Goal: Information Seeking & Learning: Understand process/instructions

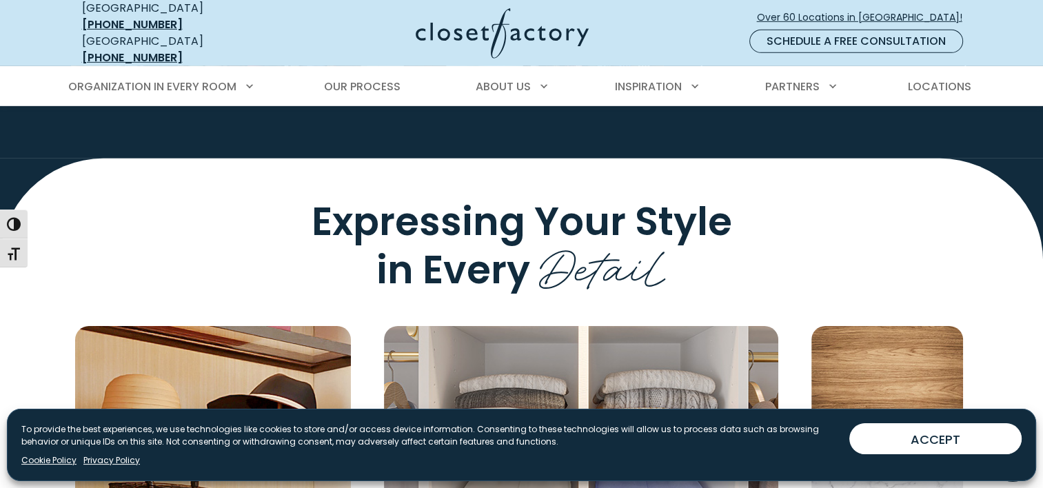
scroll to position [4257, 0]
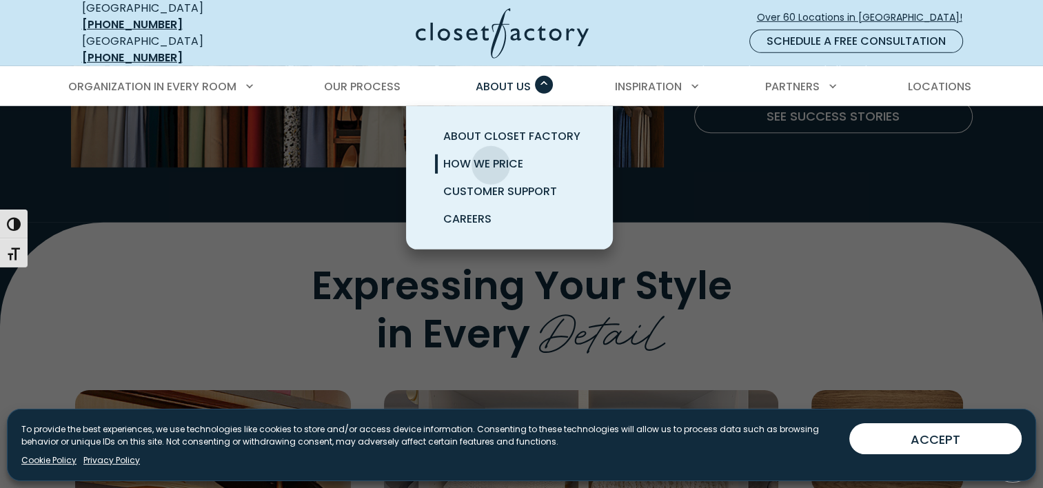
click at [491, 156] on span "How We Price" at bounding box center [483, 164] width 80 height 16
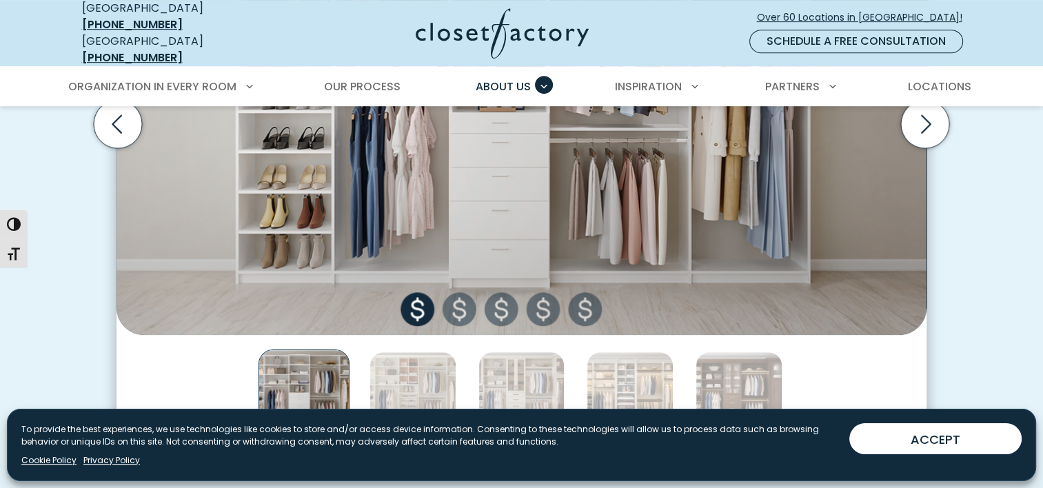
scroll to position [690, 0]
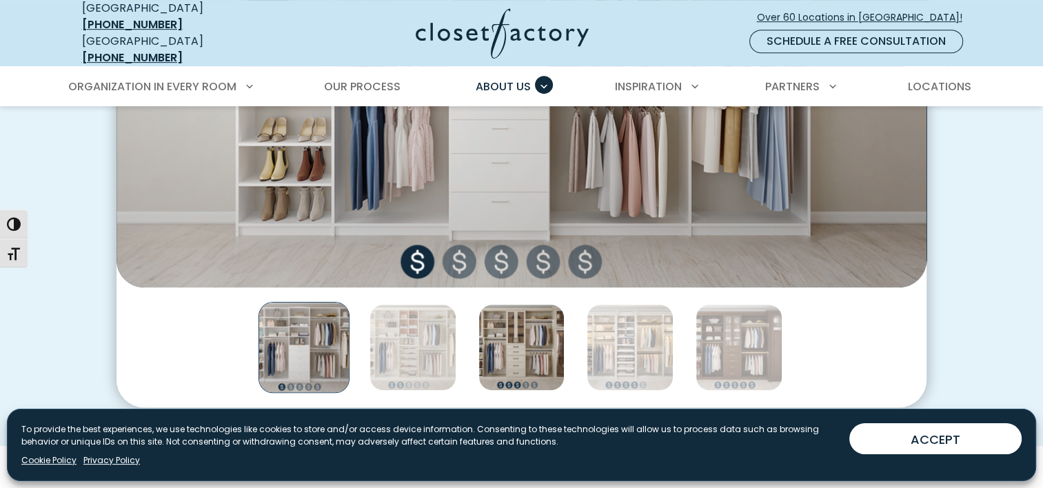
click at [540, 314] on img "Thumbnail Gallery" at bounding box center [522, 347] width 87 height 87
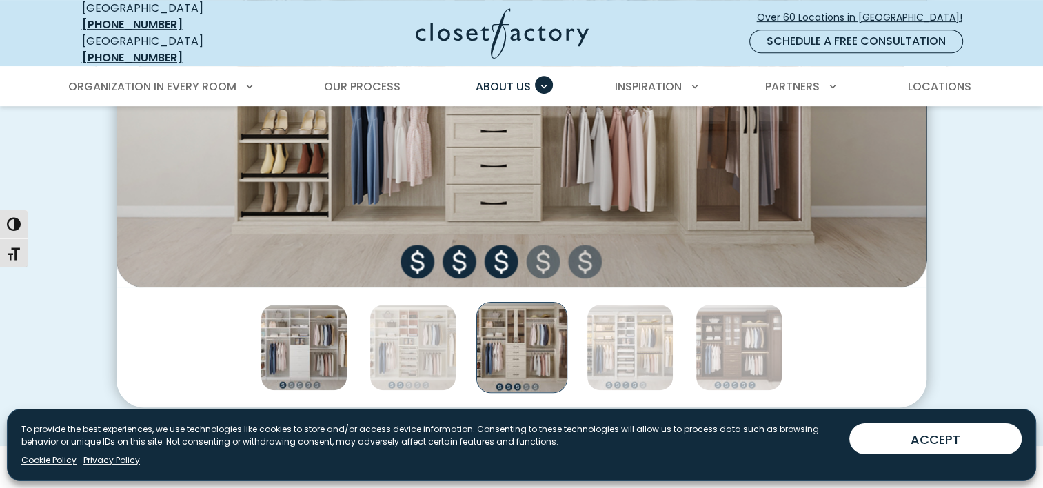
click at [306, 314] on img "Thumbnail Gallery" at bounding box center [304, 347] width 87 height 87
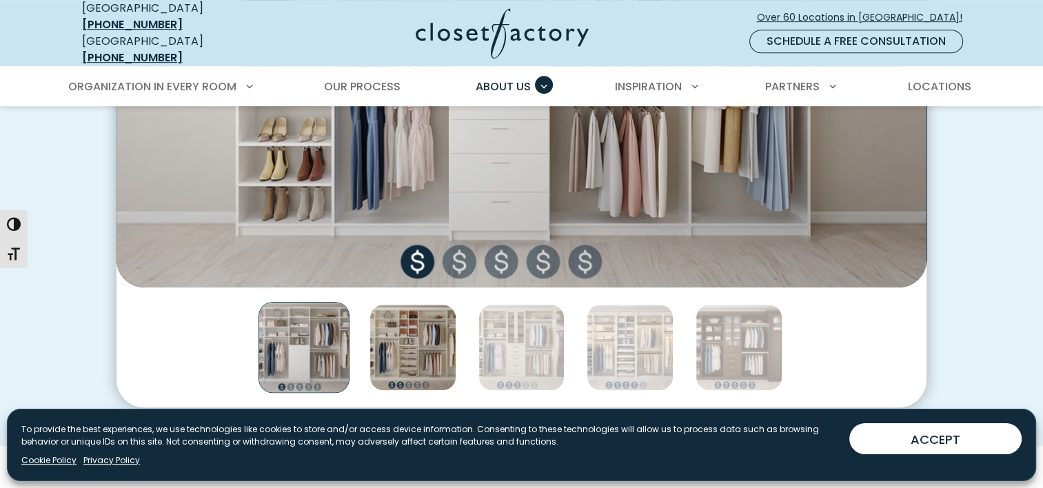
click at [432, 310] on img "Thumbnail Gallery" at bounding box center [413, 347] width 87 height 87
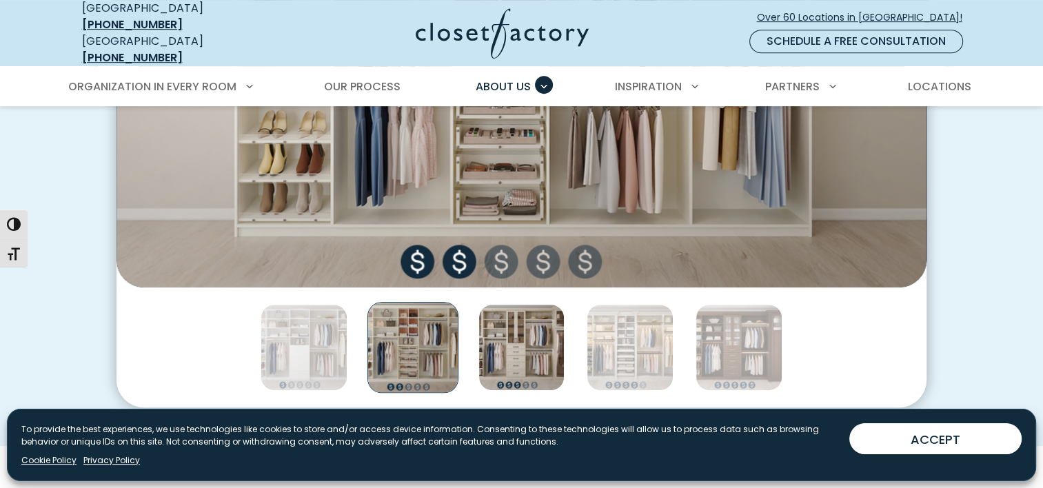
click at [535, 343] on img "Thumbnail Gallery" at bounding box center [522, 347] width 87 height 87
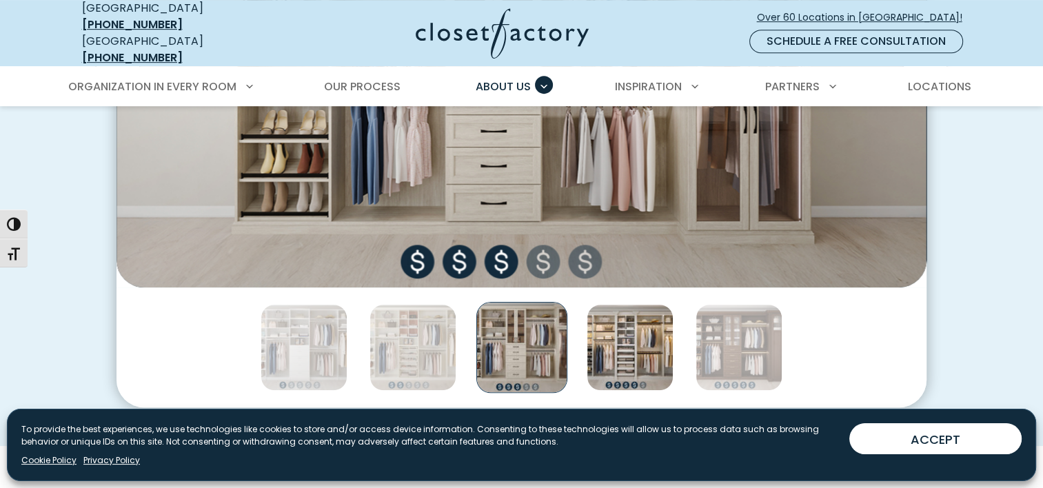
click at [632, 339] on img "Thumbnail Gallery" at bounding box center [630, 347] width 87 height 87
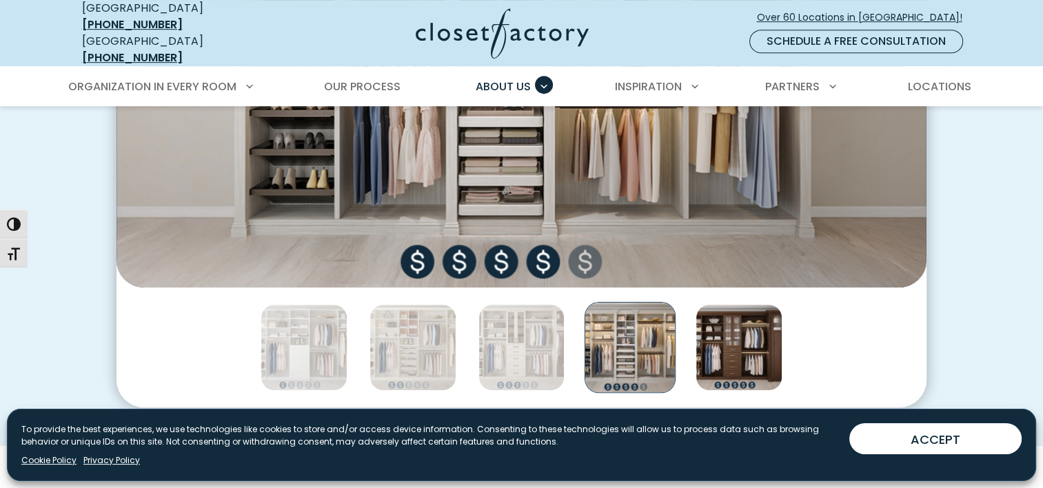
click at [748, 353] on img "Thumbnail Gallery" at bounding box center [739, 347] width 87 height 87
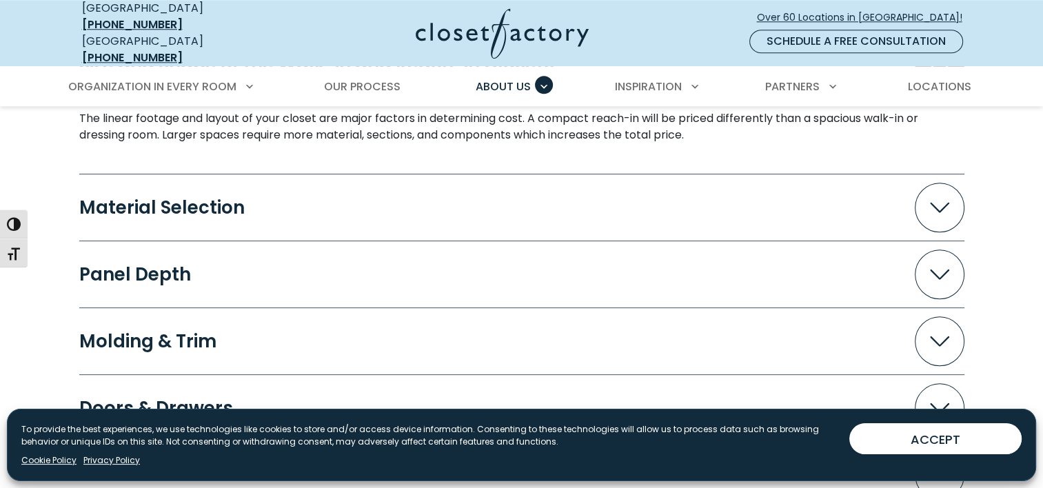
scroll to position [1379, 0]
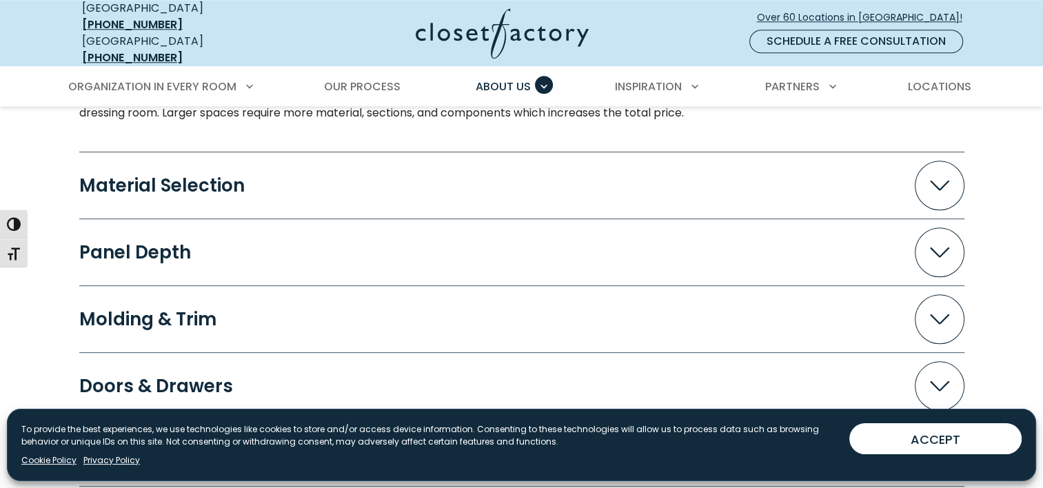
click at [936, 180] on icon "Accordion" at bounding box center [939, 185] width 19 height 10
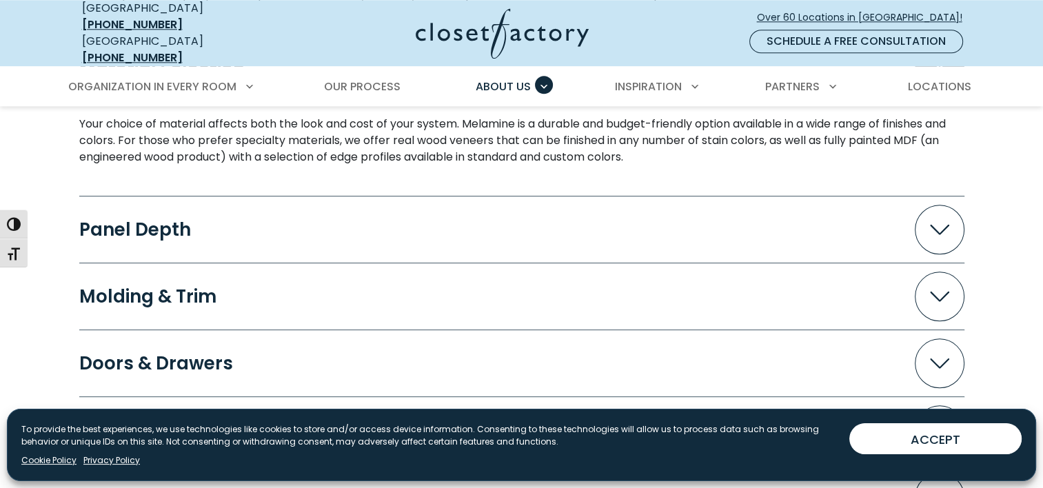
scroll to position [1517, 0]
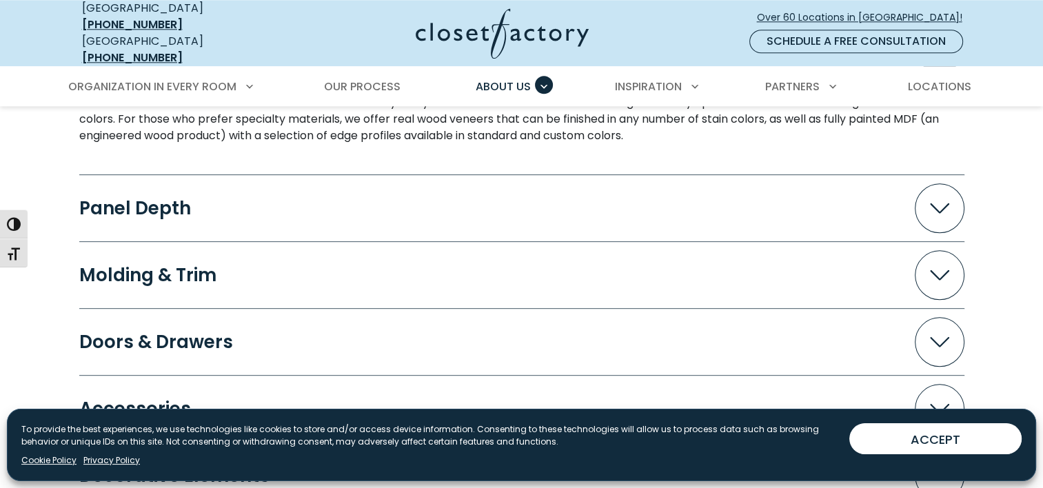
click at [938, 201] on span "Accordion" at bounding box center [940, 208] width 50 height 50
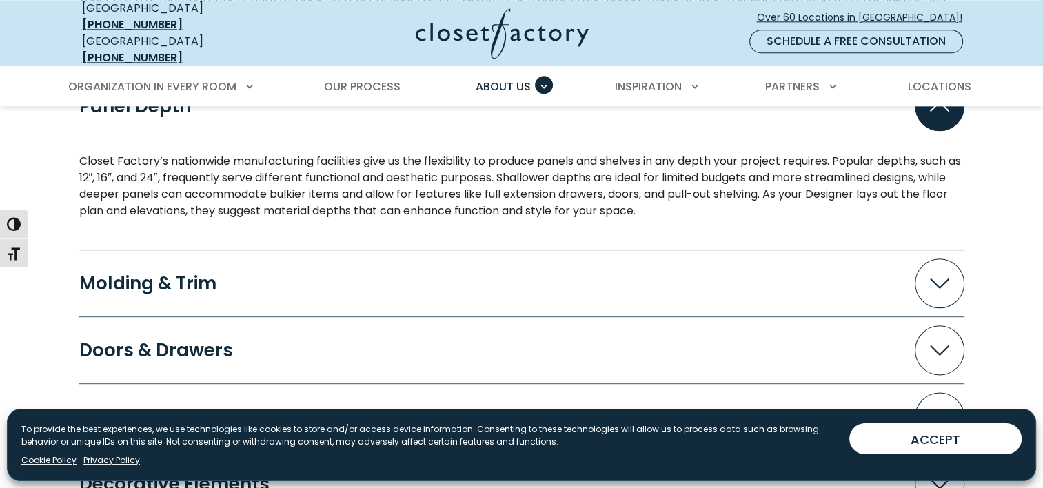
scroll to position [1655, 0]
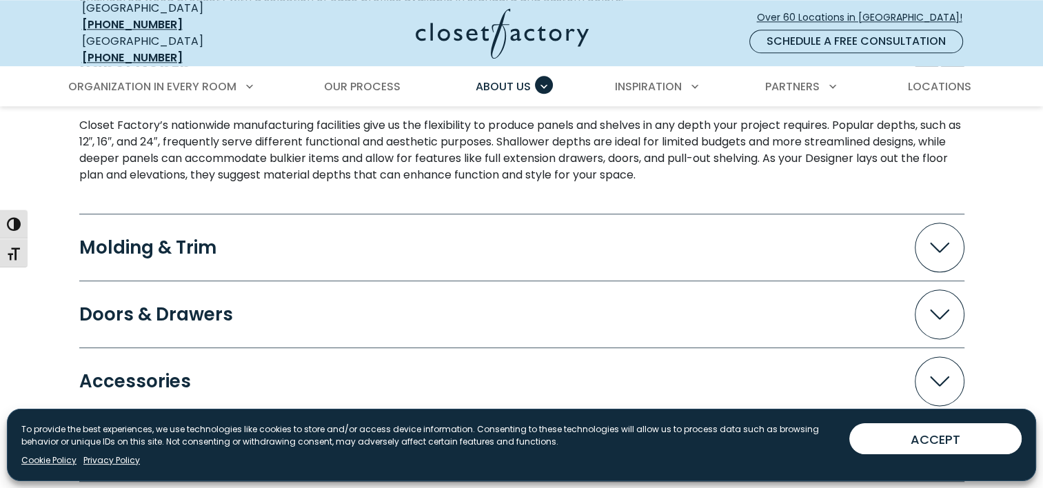
click at [943, 309] on icon "Accordion" at bounding box center [939, 314] width 19 height 10
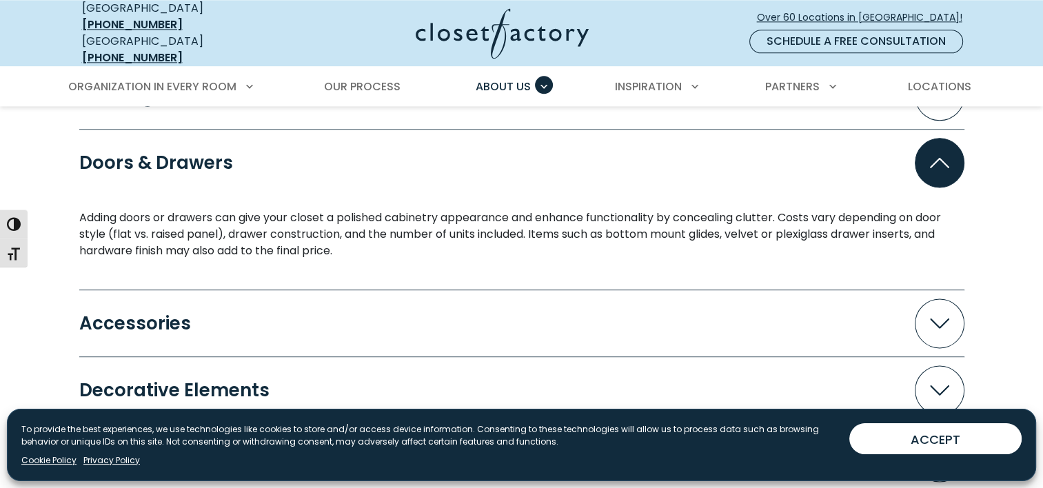
scroll to position [1724, 0]
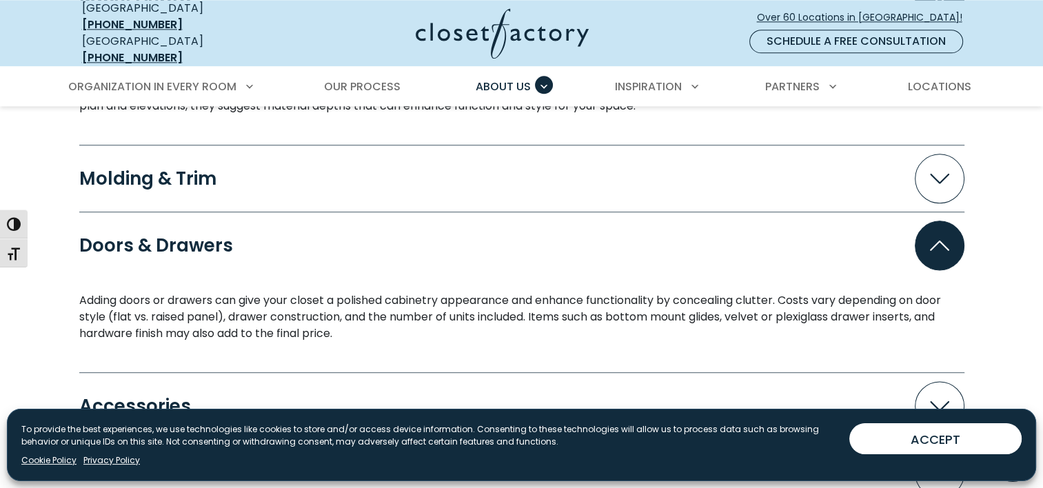
click at [940, 172] on span "Accordion" at bounding box center [940, 179] width 50 height 50
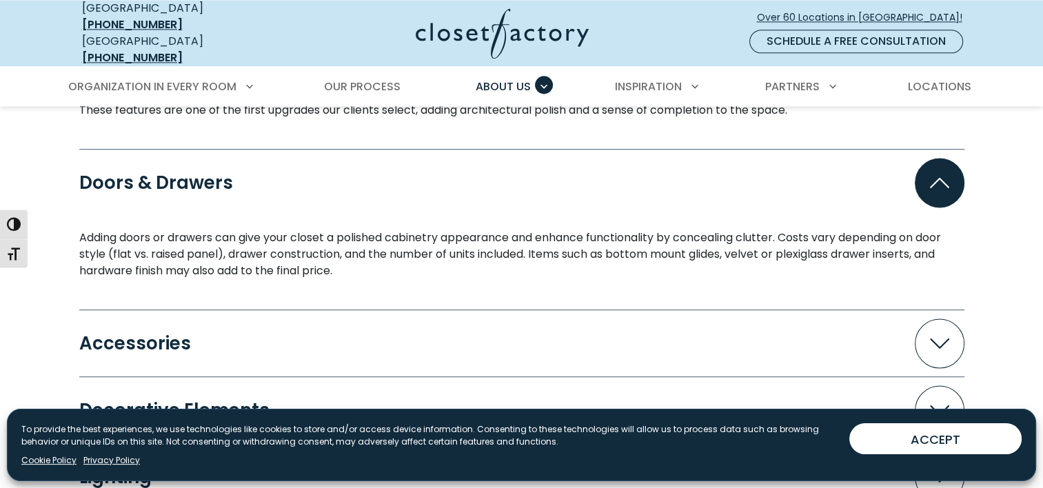
scroll to position [2000, 0]
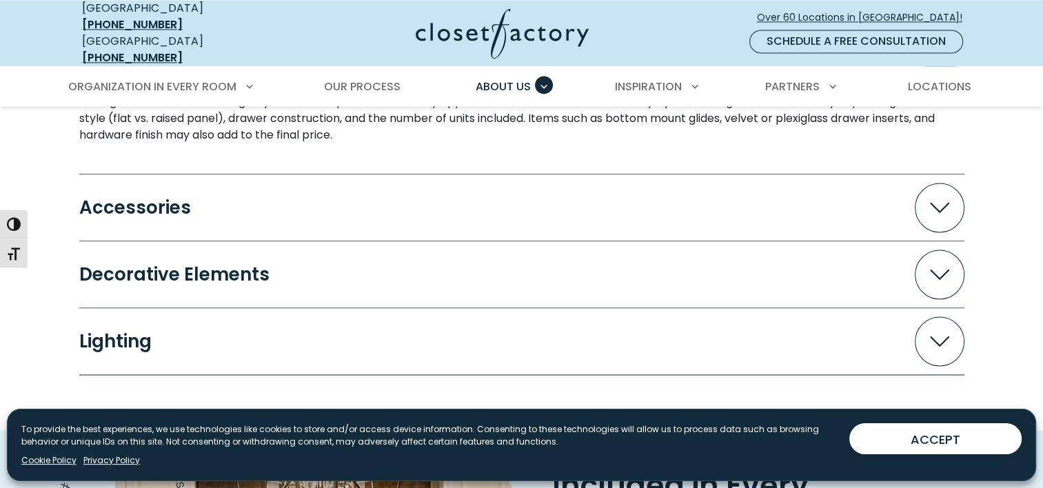
click at [939, 269] on icon "Accordion" at bounding box center [939, 274] width 19 height 10
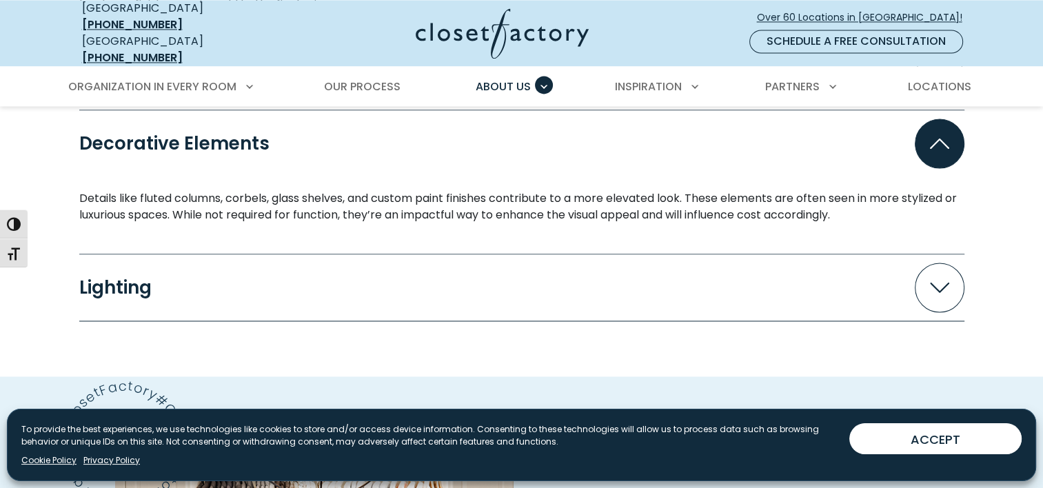
scroll to position [2138, 0]
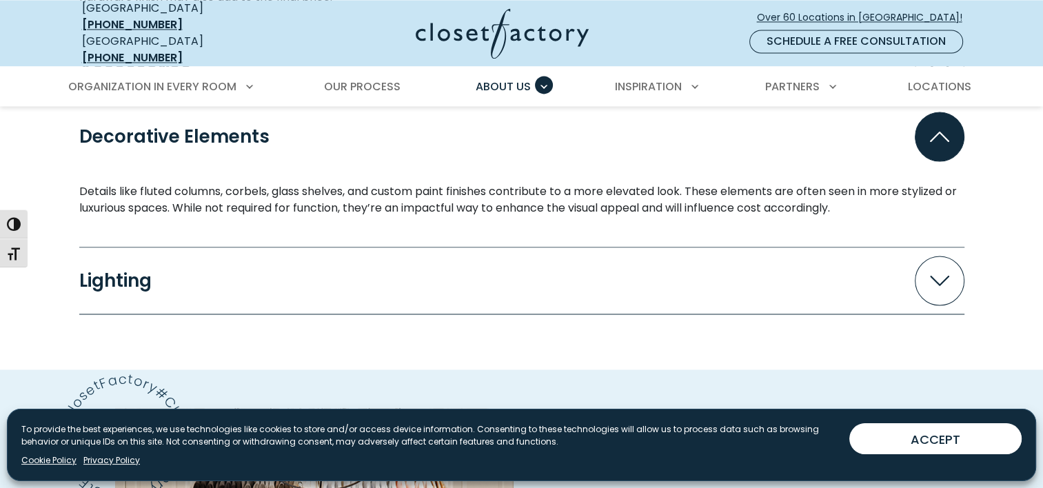
click at [935, 275] on icon "Accordion" at bounding box center [939, 280] width 19 height 10
